Goal: Information Seeking & Learning: Compare options

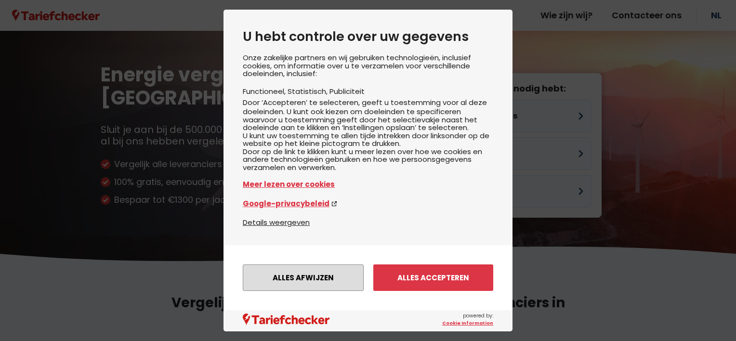
click at [308, 272] on button "Alles afwijzen" at bounding box center [303, 277] width 121 height 26
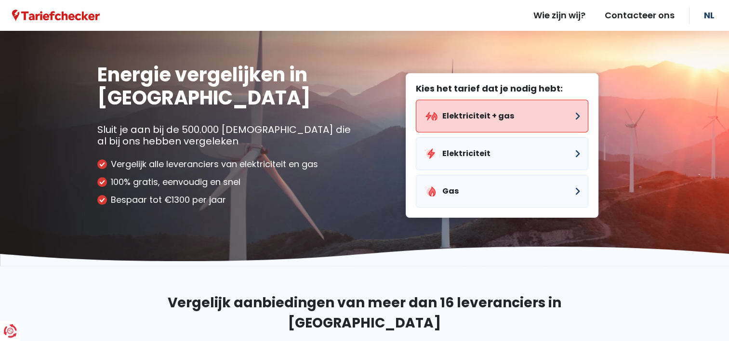
click at [484, 104] on button "Elektriciteit + gas" at bounding box center [502, 116] width 172 height 33
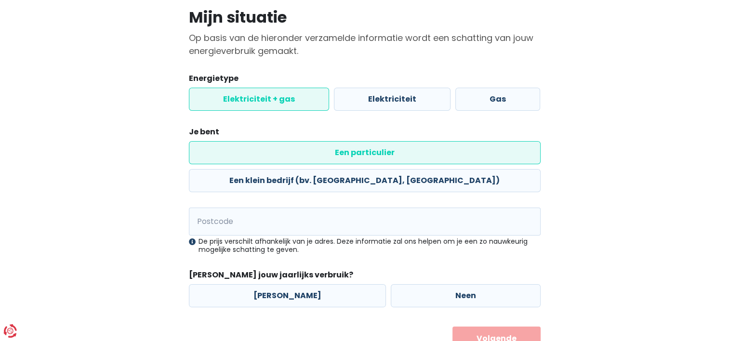
scroll to position [84, 0]
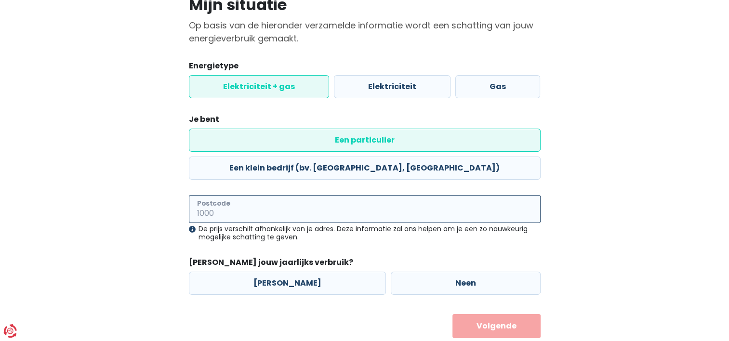
click at [217, 195] on input "Postcode" at bounding box center [365, 209] width 352 height 28
type input "8792"
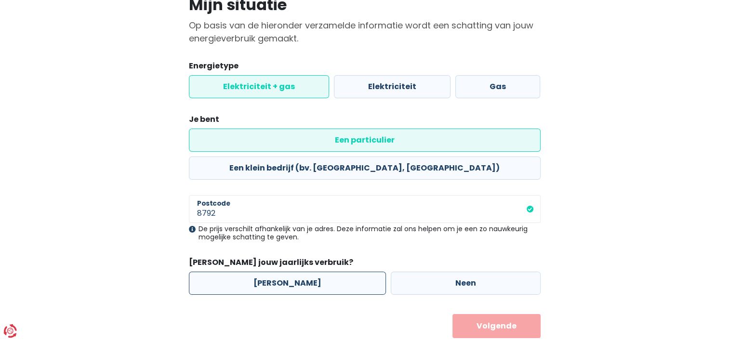
click at [290, 272] on label "[PERSON_NAME]" at bounding box center [287, 283] width 197 height 23
click at [290, 272] on input "[PERSON_NAME]" at bounding box center [287, 283] width 197 height 23
radio input "true"
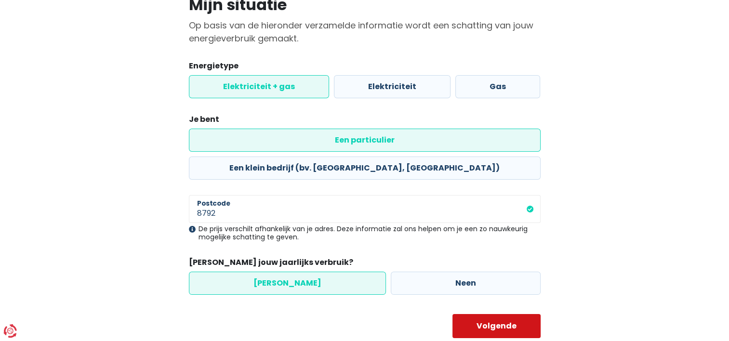
click at [491, 314] on button "Volgende" at bounding box center [496, 326] width 88 height 24
select select
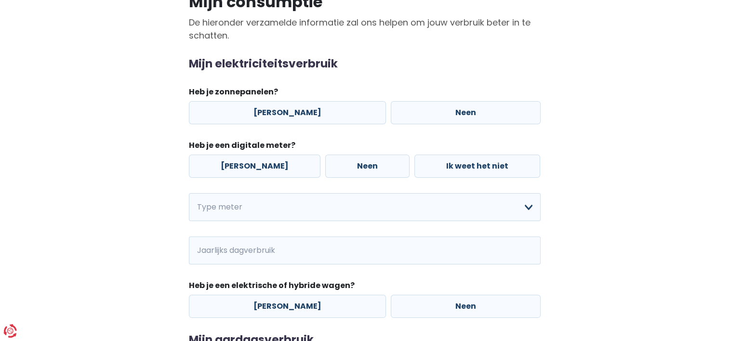
scroll to position [96, 0]
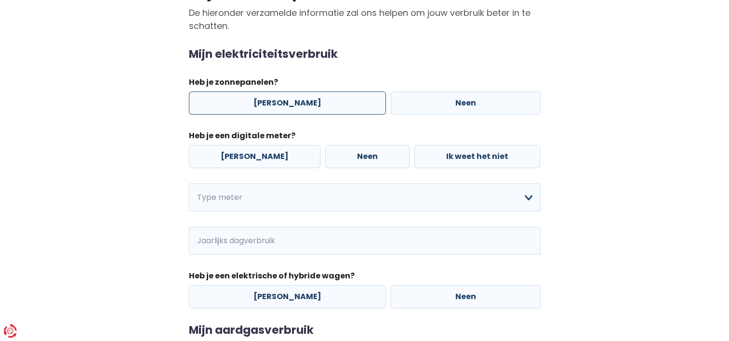
click at [275, 100] on label "[PERSON_NAME]" at bounding box center [287, 103] width 197 height 23
click at [275, 100] on input "[PERSON_NAME]" at bounding box center [287, 103] width 197 height 23
radio input "true"
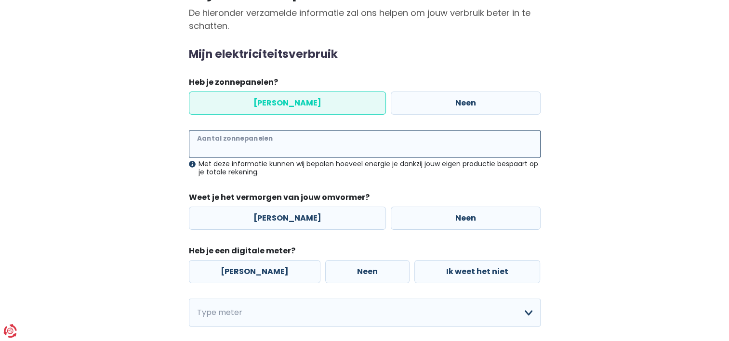
click at [255, 147] on input "Aantal zonnepanelen" at bounding box center [365, 144] width 352 height 28
type input "12"
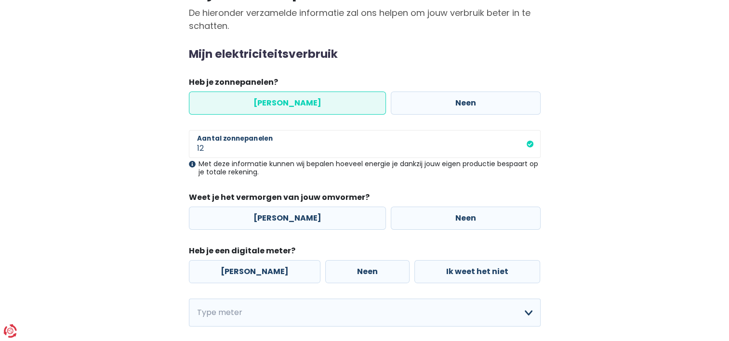
click at [41, 189] on main "Stap 2 van 3 Mijn consumptie De hieronder verzamelde informatie zal ons helpen …" at bounding box center [364, 252] width 729 height 574
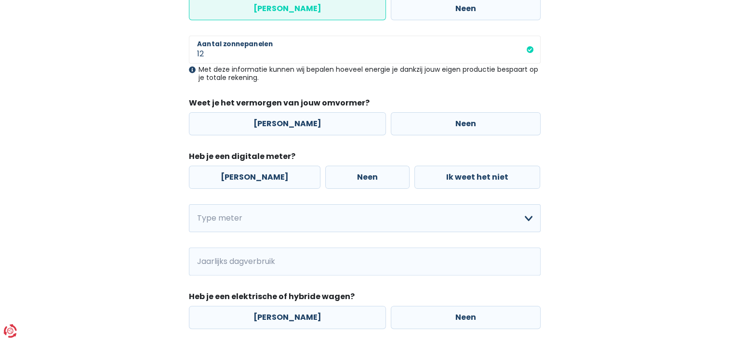
scroll to position [193, 0]
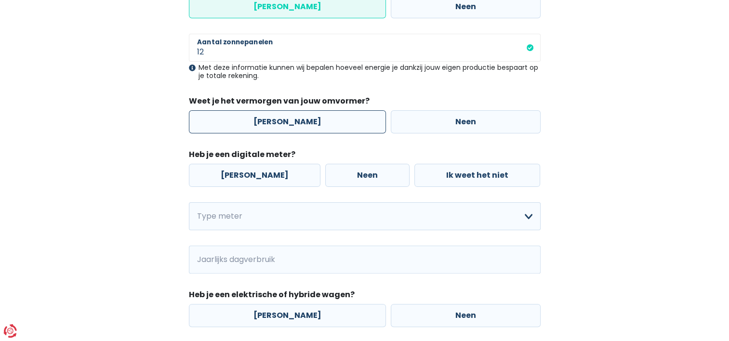
click at [260, 125] on label "[PERSON_NAME]" at bounding box center [287, 121] width 197 height 23
click at [260, 125] on input "[PERSON_NAME]" at bounding box center [287, 121] width 197 height 23
radio input "true"
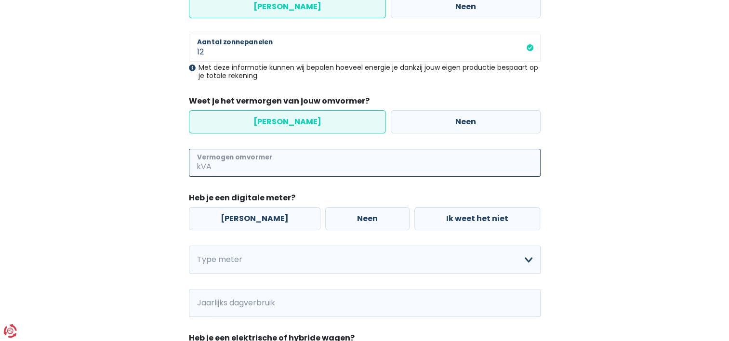
drag, startPoint x: 228, startPoint y: 160, endPoint x: 195, endPoint y: 167, distance: 33.4
click at [227, 160] on input "Vermogen omvormer" at bounding box center [376, 163] width 327 height 28
type input "25"
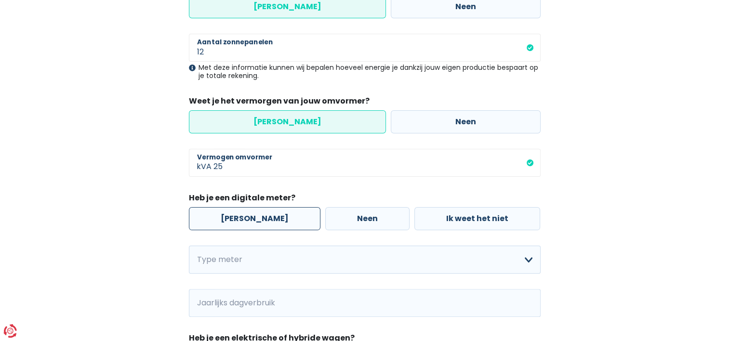
click at [238, 220] on label "[PERSON_NAME]" at bounding box center [254, 218] width 131 height 23
click at [238, 220] on input "[PERSON_NAME]" at bounding box center [254, 218] width 131 height 23
radio input "true"
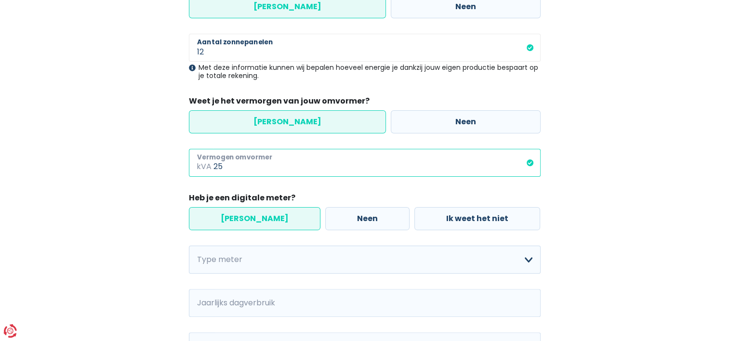
click at [229, 166] on input "25" at bounding box center [376, 163] width 327 height 28
type input "2"
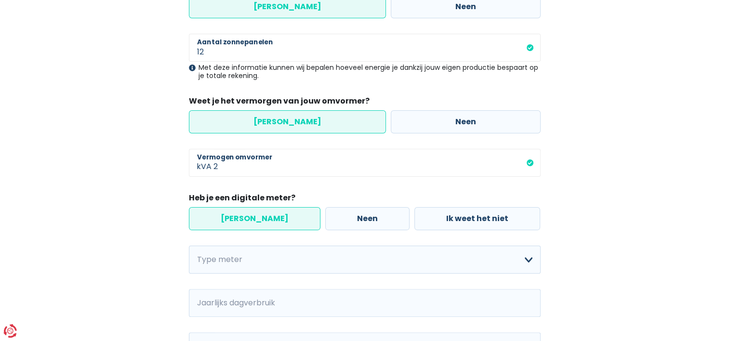
click at [244, 218] on label "[PERSON_NAME]" at bounding box center [254, 218] width 131 height 23
click at [244, 218] on input "[PERSON_NAME]" at bounding box center [254, 218] width 131 height 23
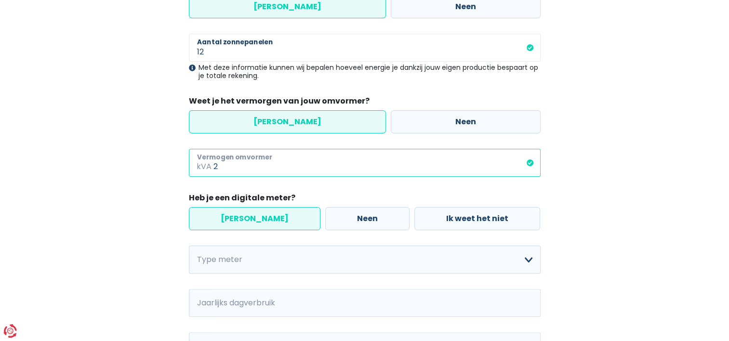
click at [222, 168] on input "2" at bounding box center [376, 163] width 327 height 28
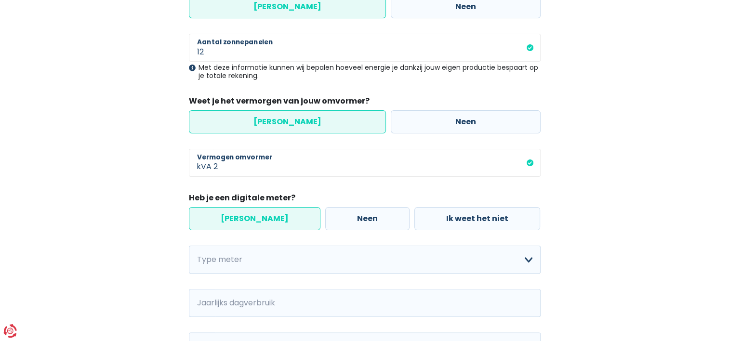
click at [131, 210] on div "Mijn consumptie De hieronder verzamelde informatie zal ons helpen om jouw verbr…" at bounding box center [364, 205] width 549 height 647
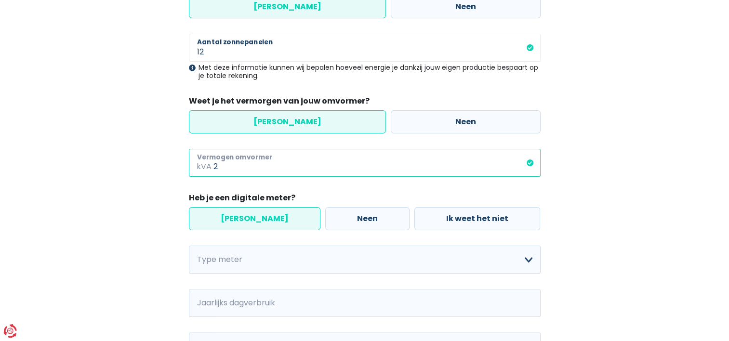
click at [232, 169] on input "2" at bounding box center [376, 163] width 327 height 28
type input "2.5"
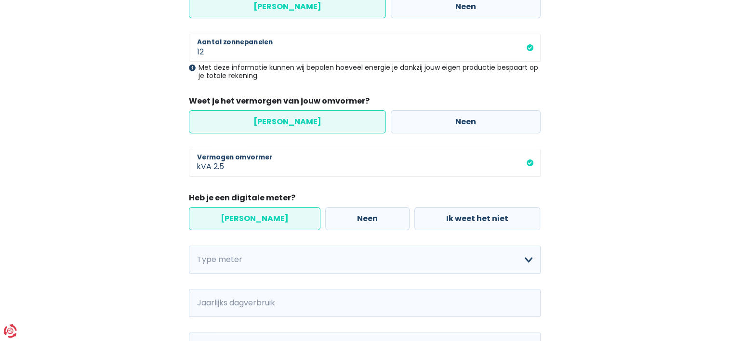
click at [172, 193] on div "Mijn consumptie De hieronder verzamelde informatie zal ons helpen om jouw verbr…" at bounding box center [364, 205] width 549 height 647
click at [250, 217] on label "[PERSON_NAME]" at bounding box center [254, 218] width 131 height 23
click at [250, 217] on input "[PERSON_NAME]" at bounding box center [254, 218] width 131 height 23
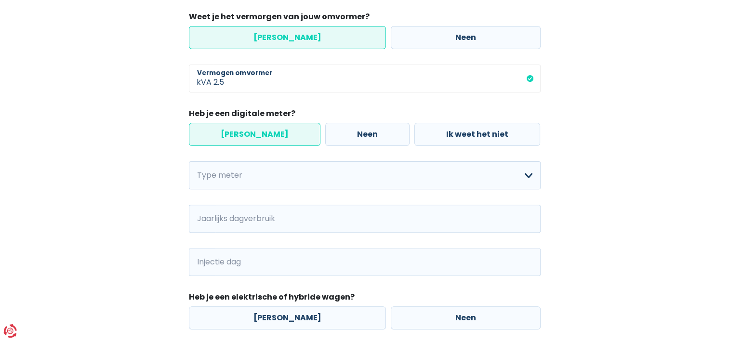
scroll to position [289, 0]
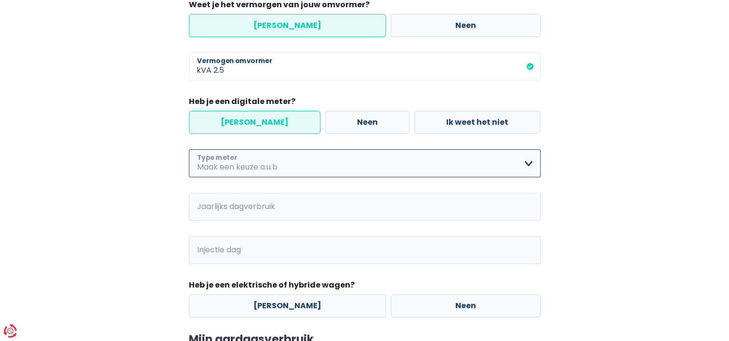
click at [237, 162] on select "Enkelvoudig Tweevoudig Enkelvoudig + uitsluitend nachttarief Tweevoudig + uitsl…" at bounding box center [365, 163] width 352 height 28
select select "day_single_rate"
click at [189, 149] on select "Enkelvoudig Tweevoudig Enkelvoudig + uitsluitend nachttarief Tweevoudig + uitsl…" at bounding box center [365, 163] width 352 height 28
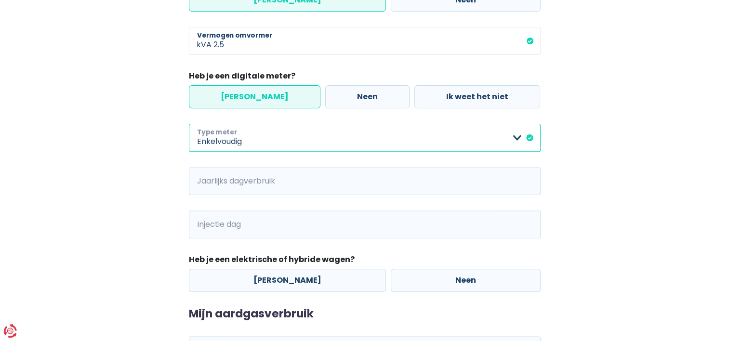
scroll to position [385, 0]
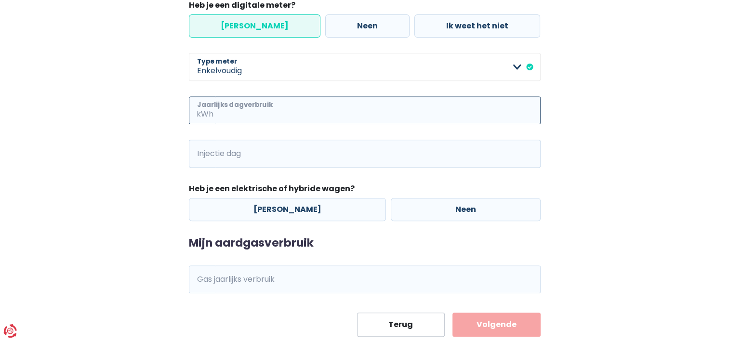
click at [228, 106] on input "Jaarlijks dagverbruik" at bounding box center [377, 110] width 325 height 28
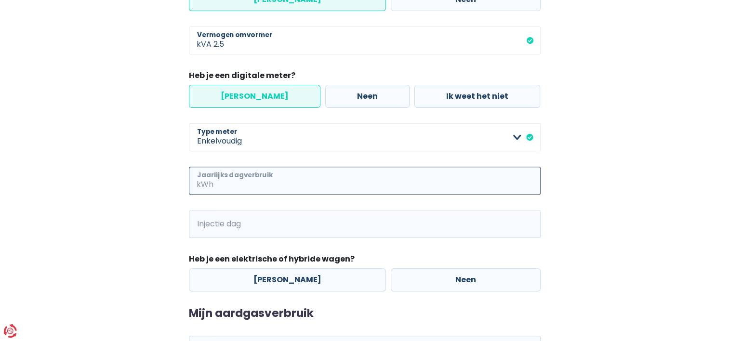
scroll to position [337, 0]
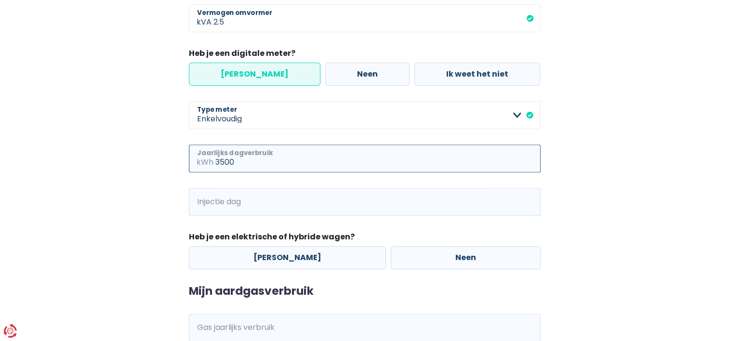
type input "3500"
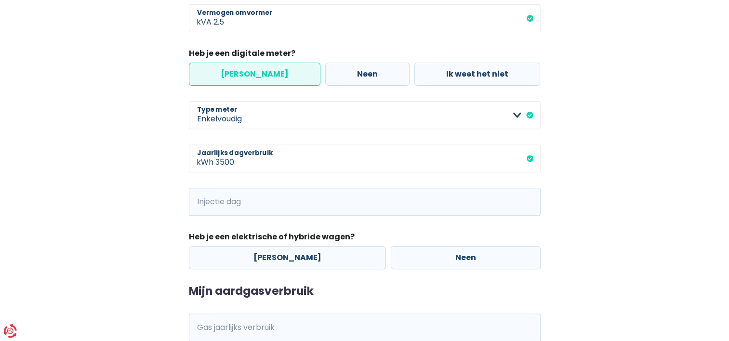
click at [105, 232] on div "Mijn consumptie De hieronder verzamelde informatie zal ons helpen om jouw verbr…" at bounding box center [364, 61] width 549 height 647
click at [222, 206] on input "Injectie dag" at bounding box center [377, 202] width 325 height 28
type input "1500"
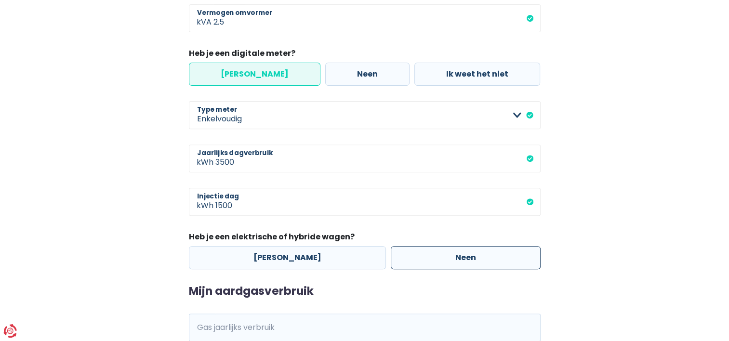
click at [467, 259] on label "Neen" at bounding box center [466, 257] width 150 height 23
click at [467, 259] on input "Neen" at bounding box center [466, 257] width 150 height 23
radio input "true"
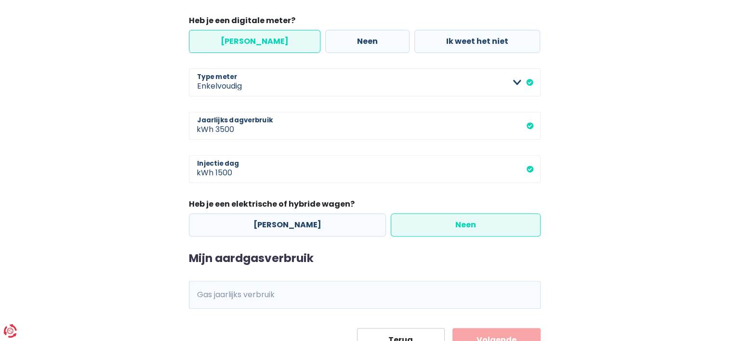
scroll to position [412, 0]
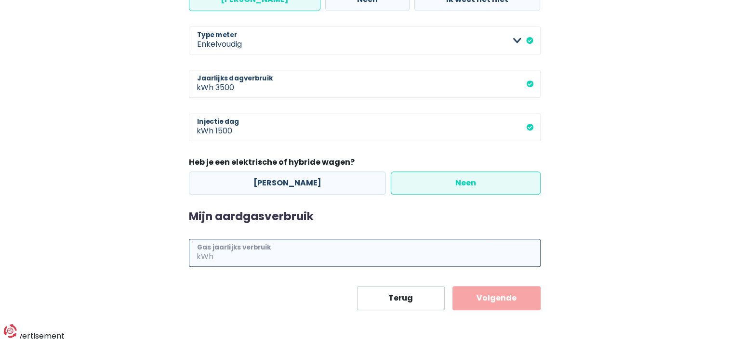
click at [226, 247] on input "Gas jaarlijks verbruik" at bounding box center [377, 253] width 325 height 28
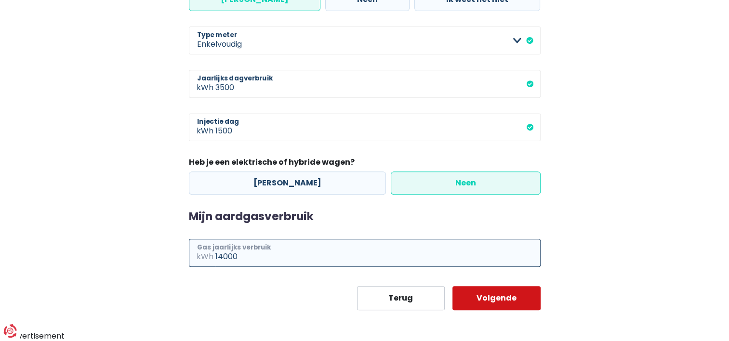
type input "14000"
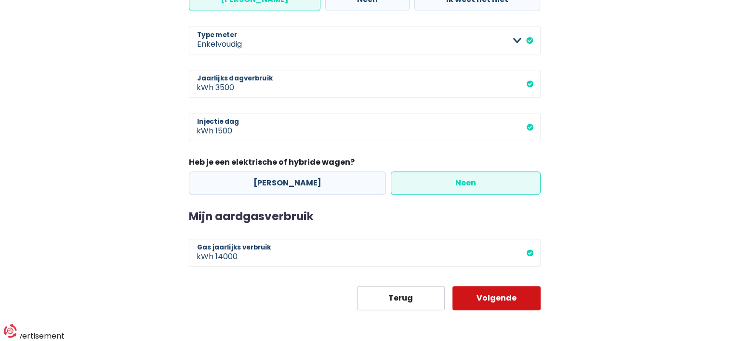
click at [503, 291] on button "Volgende" at bounding box center [496, 298] width 88 height 24
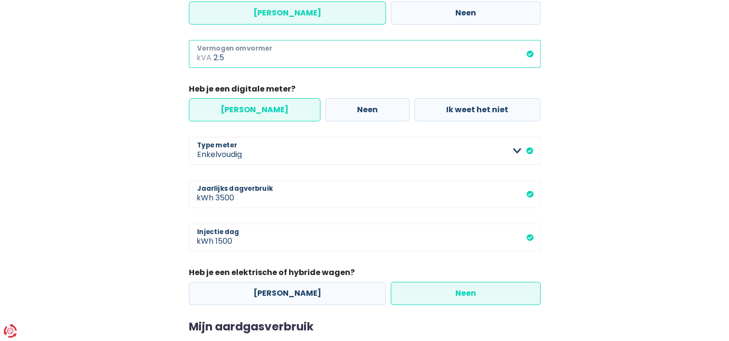
scroll to position [245, 0]
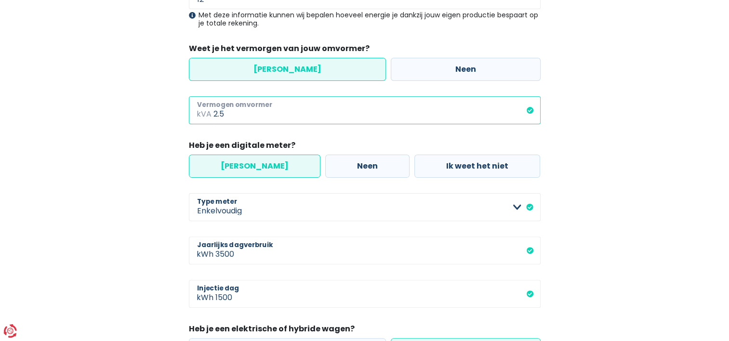
click at [246, 118] on input "2.5" at bounding box center [376, 110] width 327 height 28
type input "2"
type input "2.5"
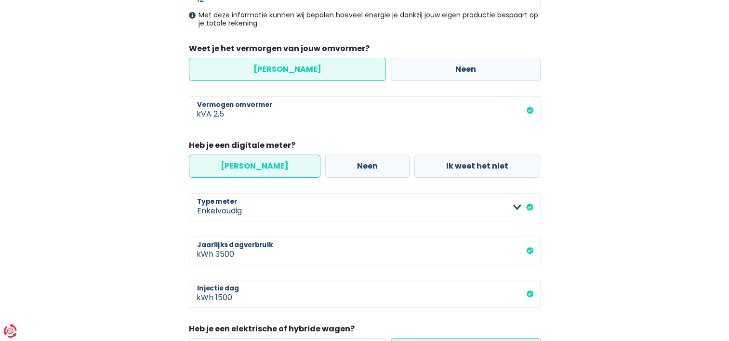
click at [151, 124] on div "Mijn consumptie De hieronder verzamelde informatie zal ons helpen om jouw verbr…" at bounding box center [364, 153] width 549 height 647
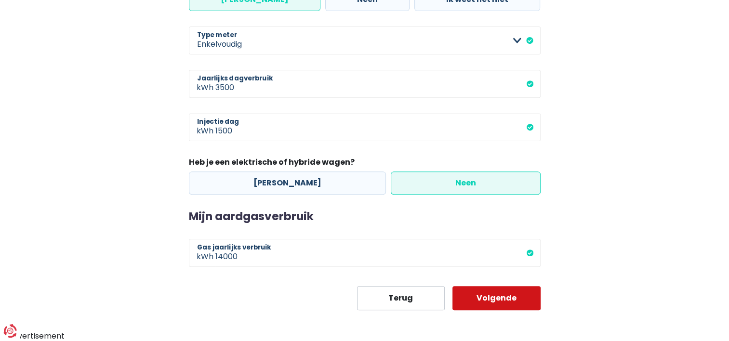
click at [518, 294] on button "Volgende" at bounding box center [496, 298] width 88 height 24
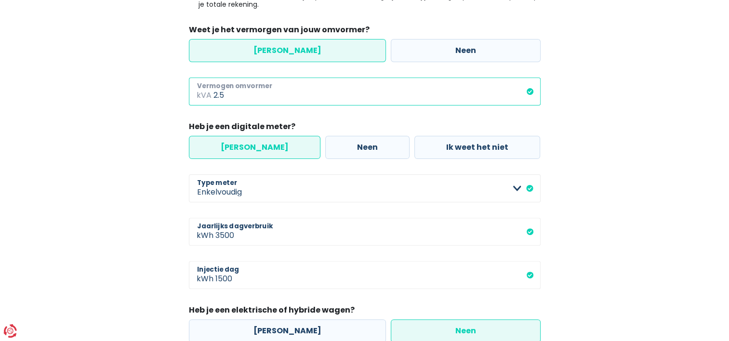
scroll to position [197, 0]
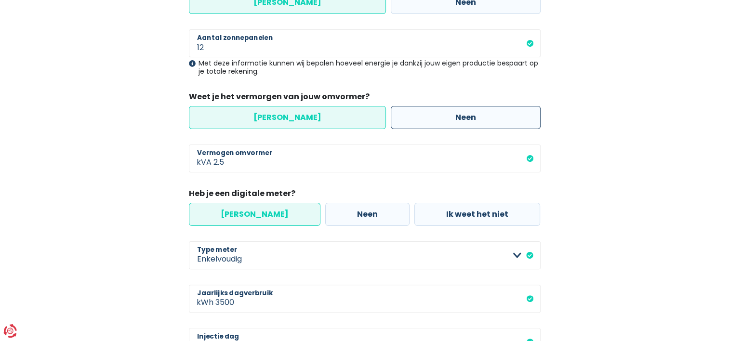
click at [445, 119] on label "Neen" at bounding box center [466, 117] width 150 height 23
click at [445, 119] on input "Neen" at bounding box center [466, 117] width 150 height 23
radio input "true"
radio input "false"
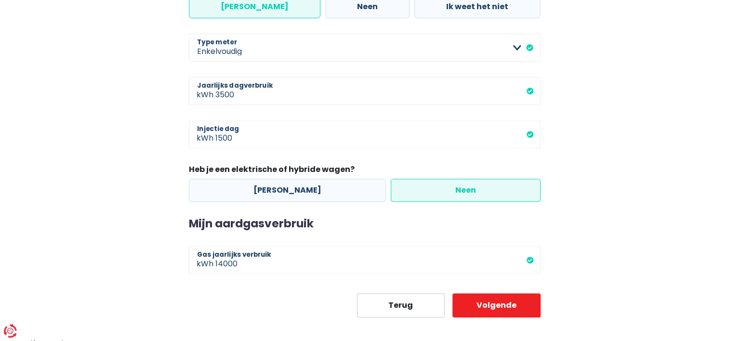
scroll to position [368, 0]
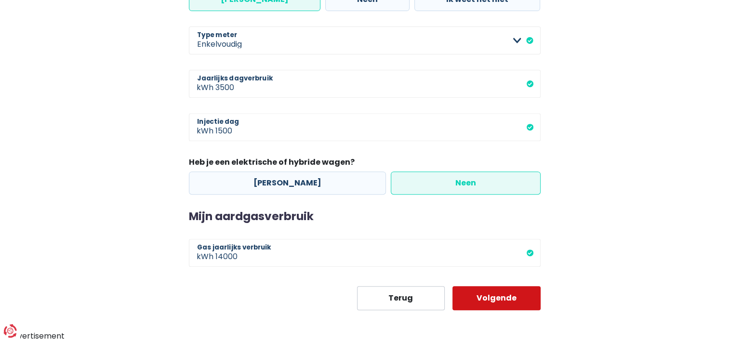
click at [509, 300] on button "Volgende" at bounding box center [496, 298] width 88 height 24
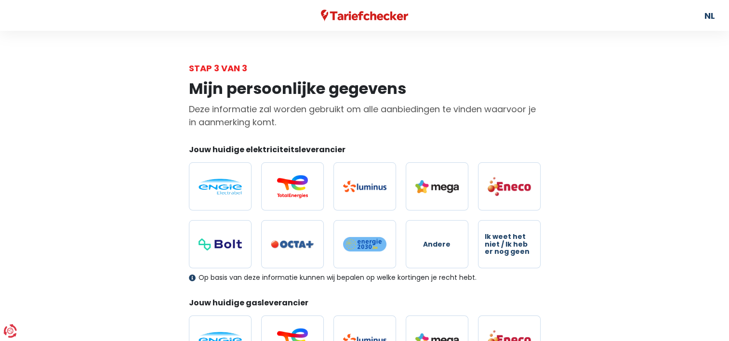
scroll to position [48, 0]
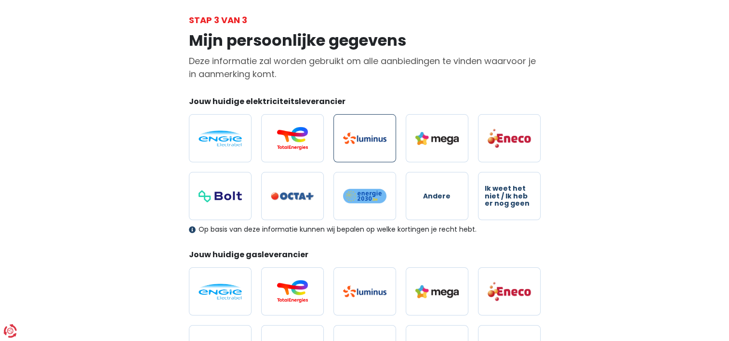
click at [378, 138] on img at bounding box center [364, 138] width 43 height 12
click at [378, 138] on input "radio" at bounding box center [364, 138] width 63 height 48
radio input "true"
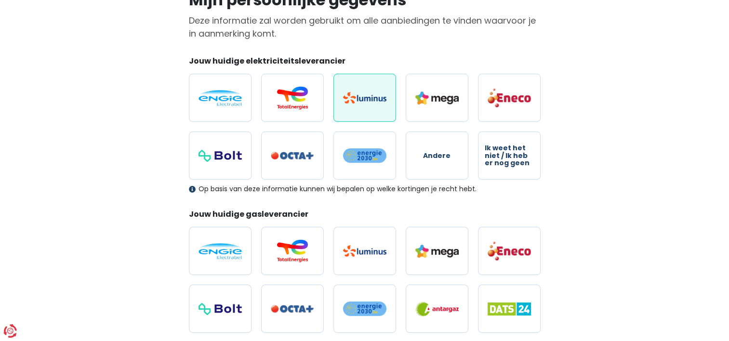
scroll to position [144, 0]
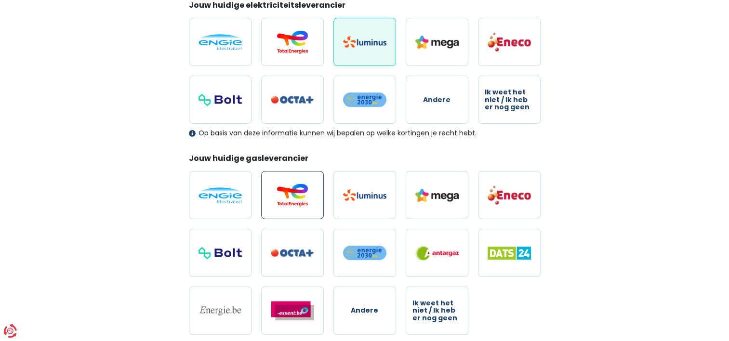
click at [287, 189] on img at bounding box center [292, 194] width 43 height 23
click at [287, 189] on input "radio" at bounding box center [292, 195] width 63 height 48
radio input "true"
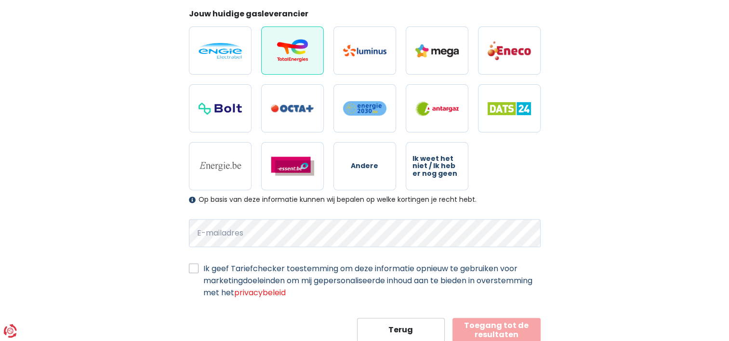
scroll to position [320, 0]
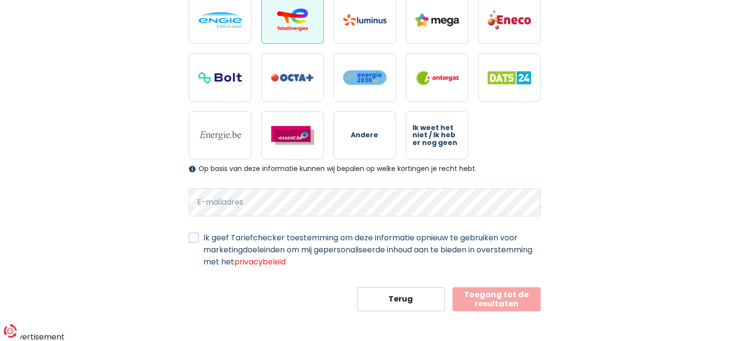
click at [203, 241] on label "Ik geef Tariefchecker toestemming om deze informatie opnieuw te gebruiken voor …" at bounding box center [371, 250] width 337 height 36
click at [193, 241] on input "Ik geef Tariefchecker toestemming om deze informatie opnieuw te gebruiken voor …" at bounding box center [194, 237] width 10 height 10
checkbox input "true"
click at [149, 225] on div "Mijn persoonlijke gegevens Deze informatie zal worden gebruikt om alle aanbiedi…" at bounding box center [364, 33] width 549 height 556
click at [508, 290] on button "Toegang tot de resultaten" at bounding box center [496, 299] width 88 height 24
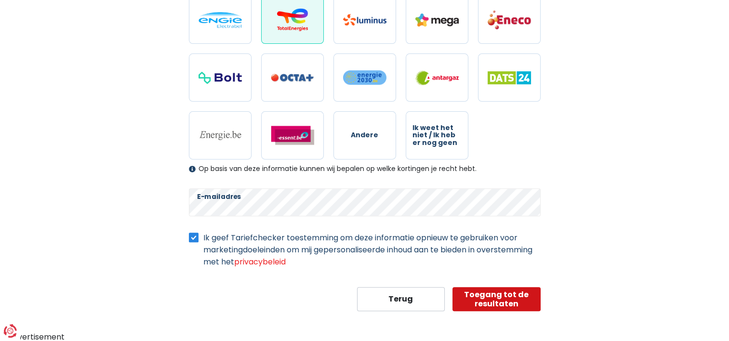
click at [522, 289] on button "Toegang tot de resultaten" at bounding box center [496, 299] width 88 height 24
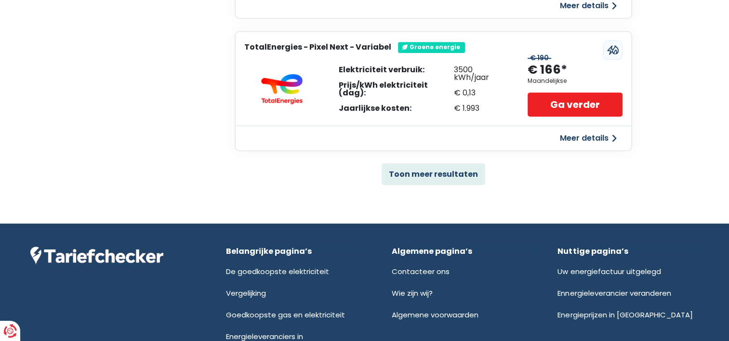
scroll to position [722, 0]
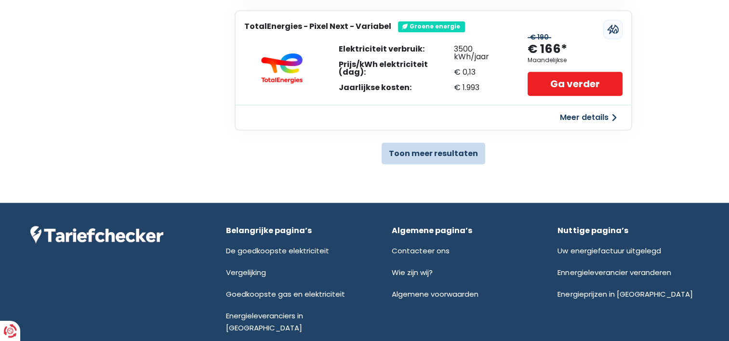
click at [440, 149] on button "Toon meer resultaten" at bounding box center [433, 154] width 104 height 22
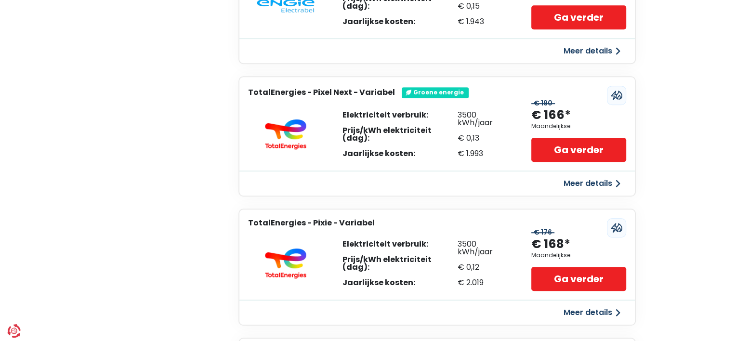
scroll to position [674, 0]
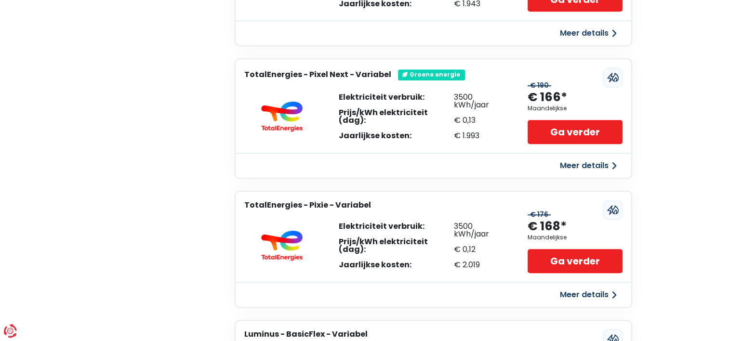
click at [579, 157] on button "Meer details" at bounding box center [588, 165] width 68 height 17
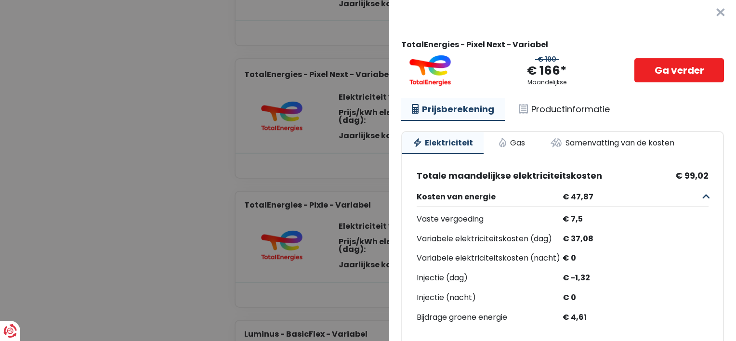
scroll to position [0, 0]
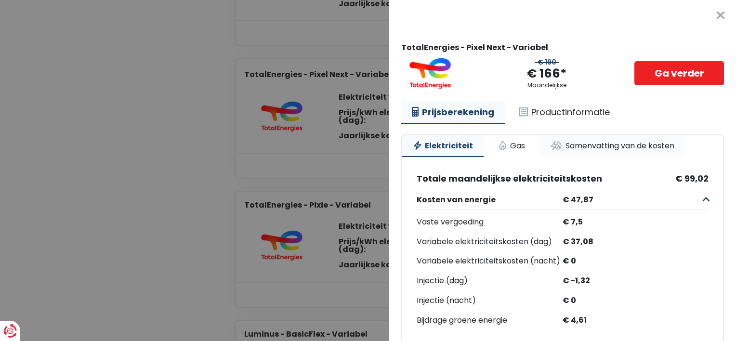
click at [591, 146] on link "Samenvatting van de kosten" at bounding box center [611, 145] width 145 height 21
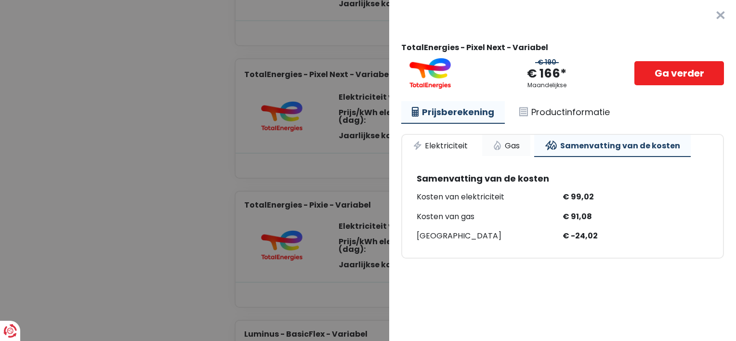
click at [508, 149] on link "Gas" at bounding box center [506, 145] width 48 height 21
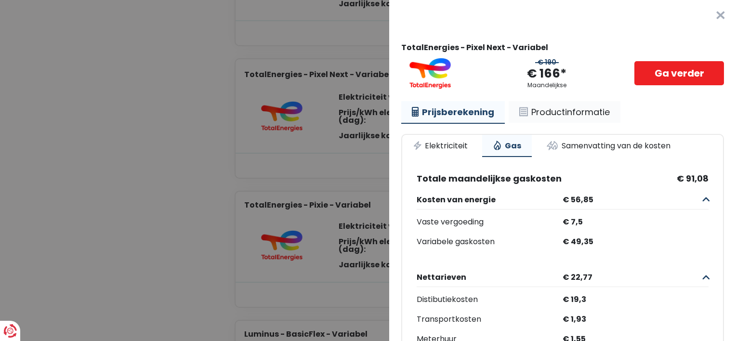
click at [539, 118] on link "Productinformatie" at bounding box center [565, 112] width 112 height 22
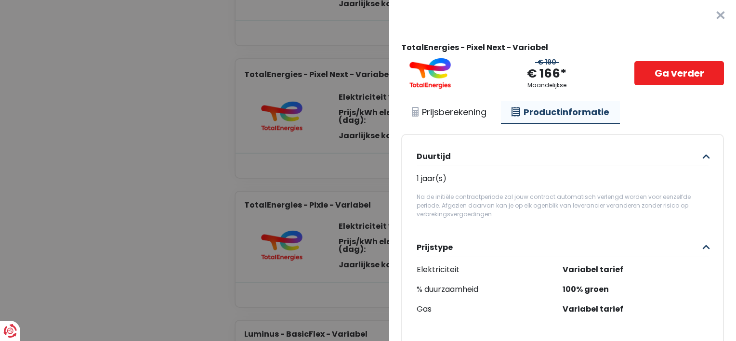
click at [706, 12] on button "×" at bounding box center [720, 15] width 31 height 31
